Goal: Transaction & Acquisition: Subscribe to service/newsletter

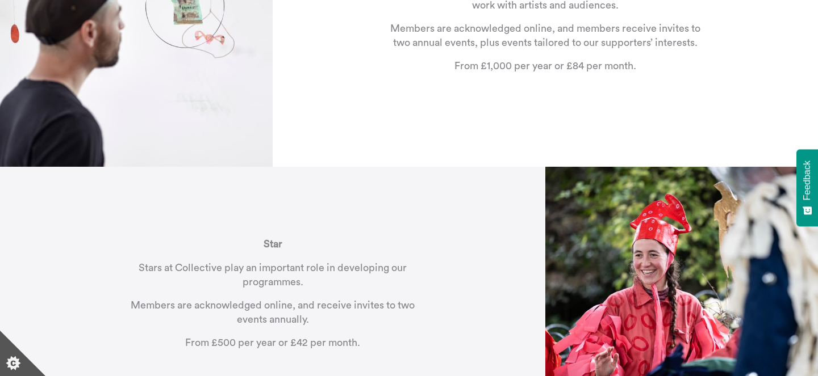
scroll to position [995, 0]
